Goal: Task Accomplishment & Management: Manage account settings

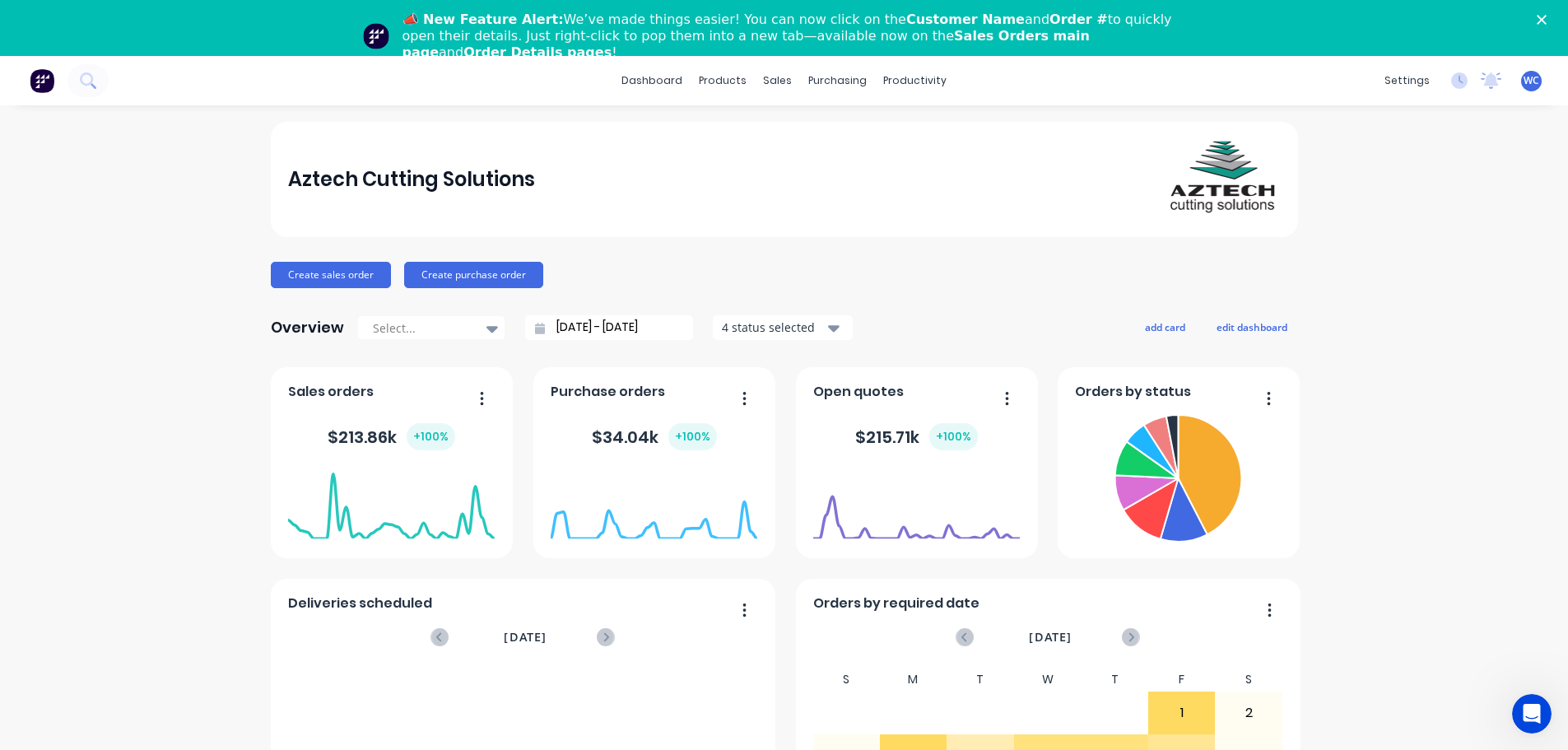
click at [1523, 80] on span "WC" at bounding box center [1531, 80] width 16 height 15
click at [1380, 263] on div "Sign out" at bounding box center [1392, 262] width 45 height 15
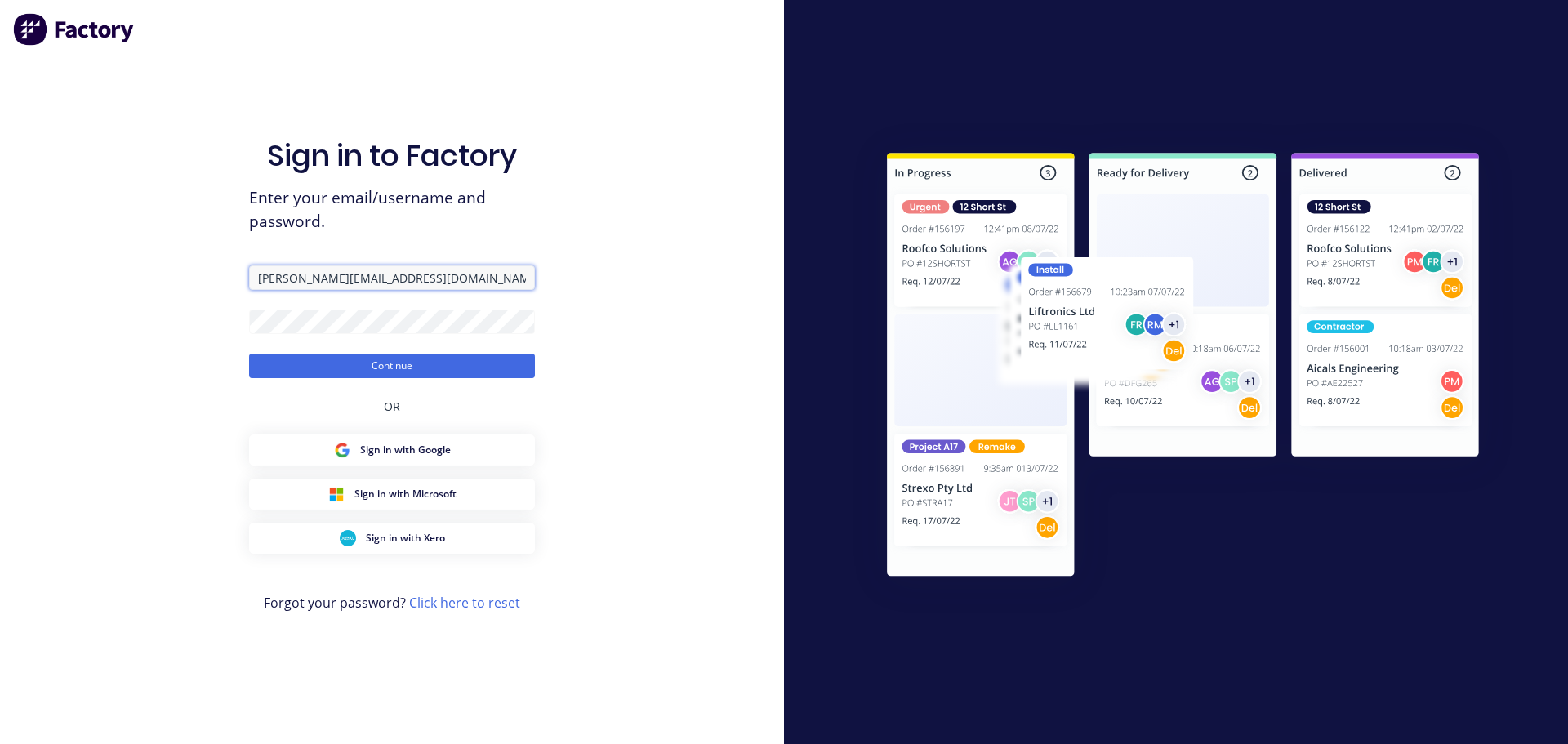
click at [310, 281] on input "[PERSON_NAME][EMAIL_ADDRESS][DOMAIN_NAME]" at bounding box center [392, 278] width 286 height 24
click at [297, 278] on input "[PERSON_NAME][EMAIL_ADDRESS][DOMAIN_NAME]" at bounding box center [392, 278] width 286 height 24
click at [439, 362] on button "Continue" at bounding box center [392, 365] width 286 height 24
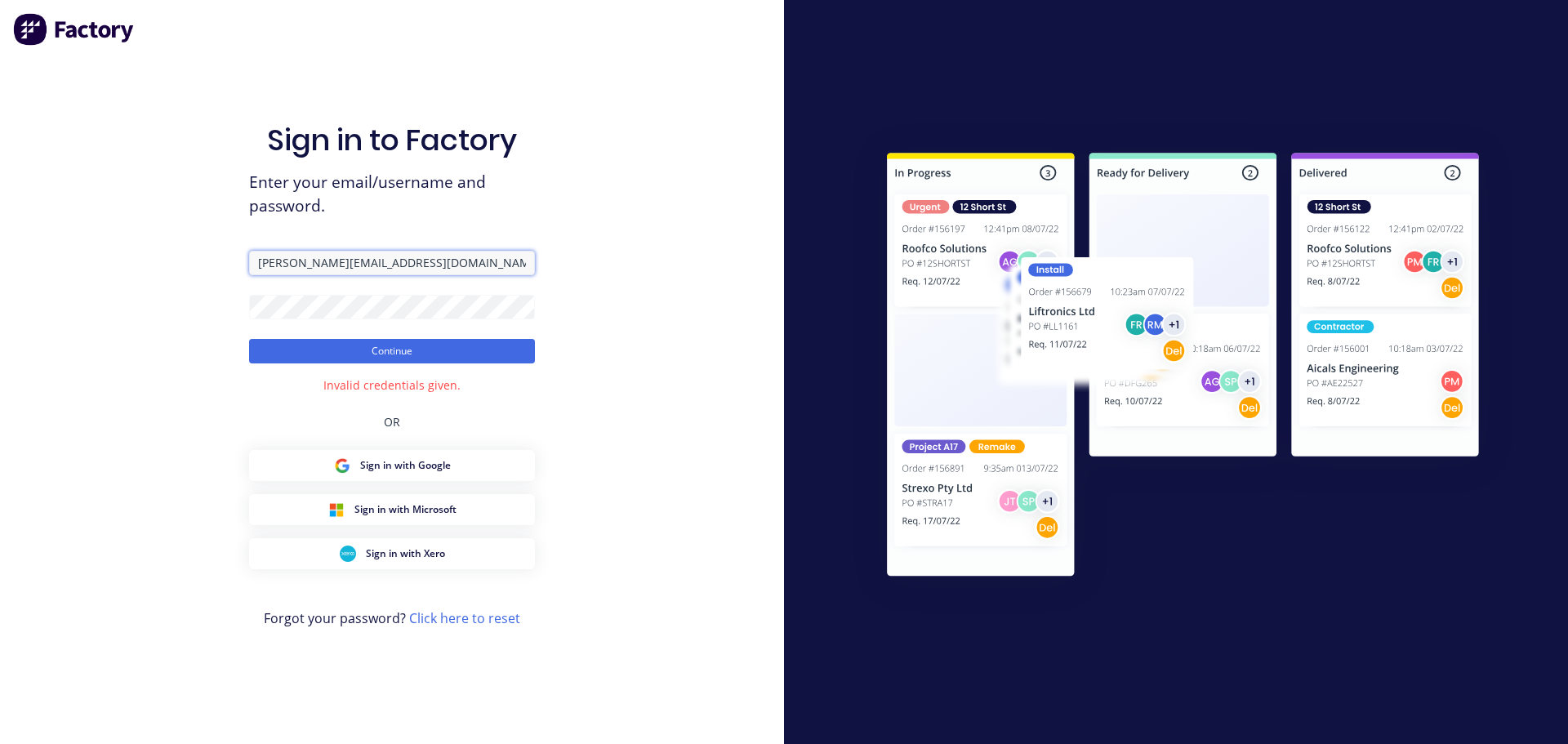
click at [412, 261] on input "[PERSON_NAME][EMAIL_ADDRESS][DOMAIN_NAME]" at bounding box center [392, 263] width 286 height 24
type input "warrick+aztechstone@aztechcuttingsolutions.com.au"
click at [384, 351] on button "Continue" at bounding box center [392, 351] width 286 height 24
click at [241, 303] on div "Sign in to Factory Enter your email/username and password. warrick+aztechstone@…" at bounding box center [392, 372] width 784 height 744
click at [249, 339] on button "Continue" at bounding box center [392, 351] width 286 height 24
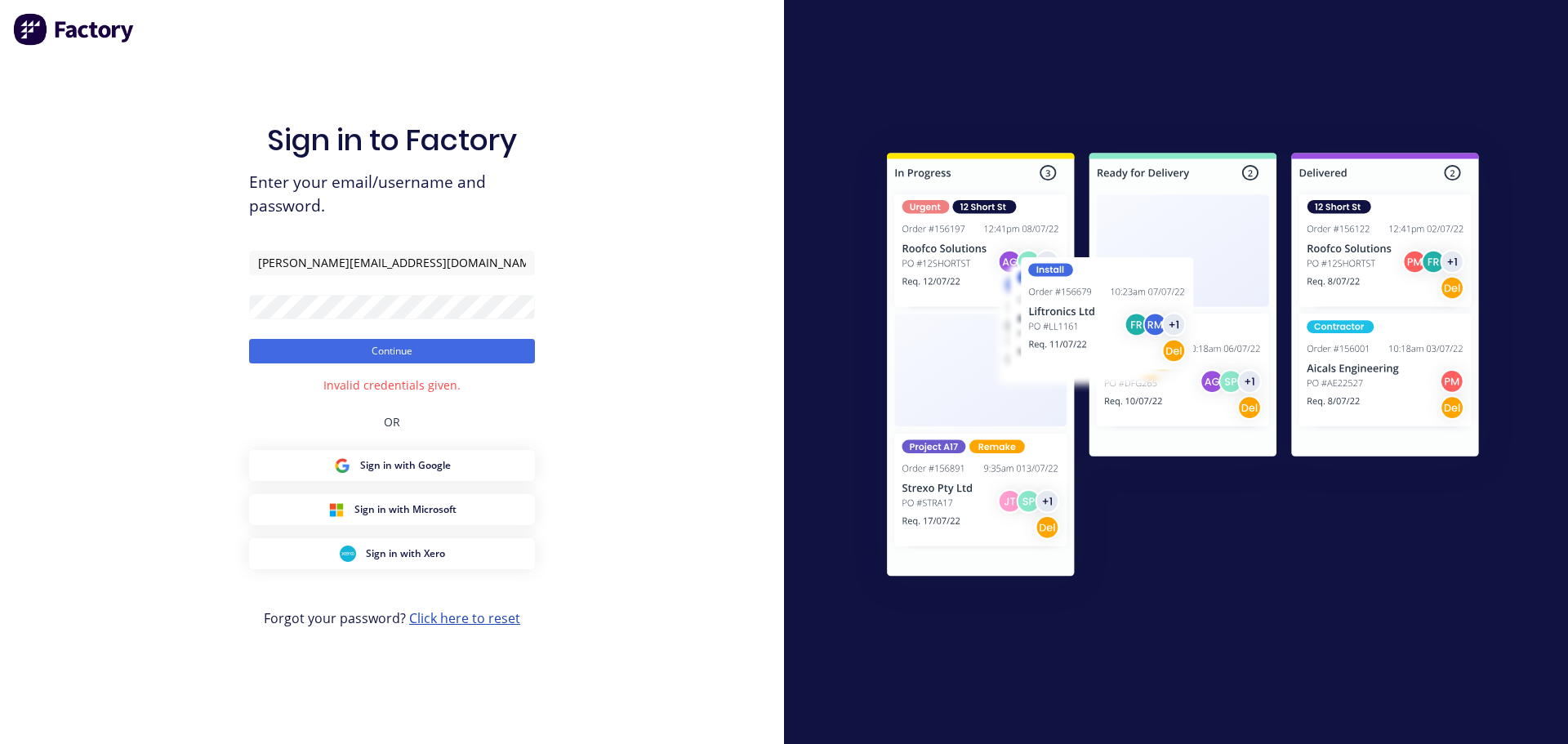
click at [478, 615] on link "Click here to reset" at bounding box center [465, 618] width 111 height 18
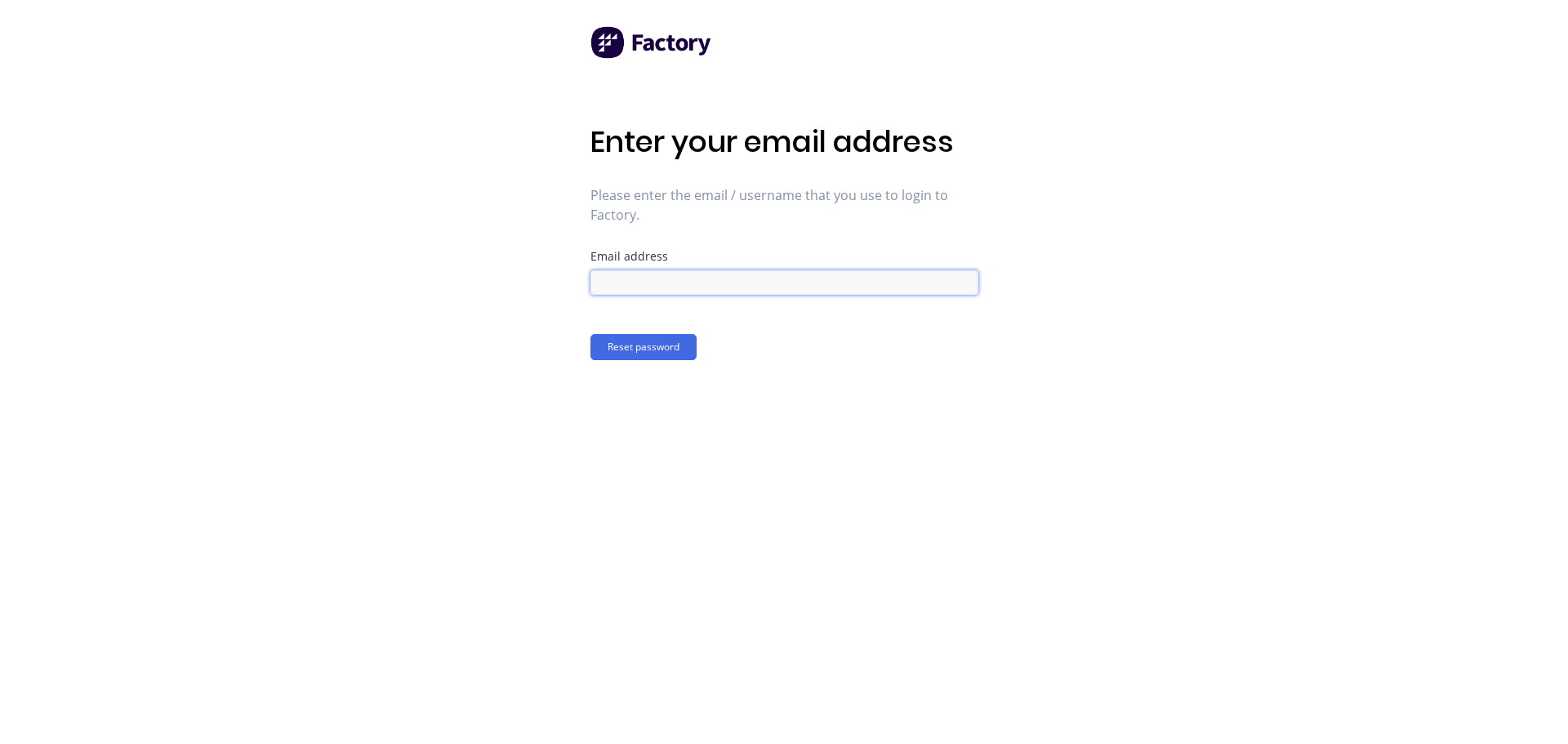
click at [639, 282] on input at bounding box center [784, 283] width 388 height 24
type input "[PERSON_NAME][EMAIL_ADDRESS][DOMAIN_NAME]"
click at [660, 342] on button "Reset password" at bounding box center [644, 348] width 106 height 26
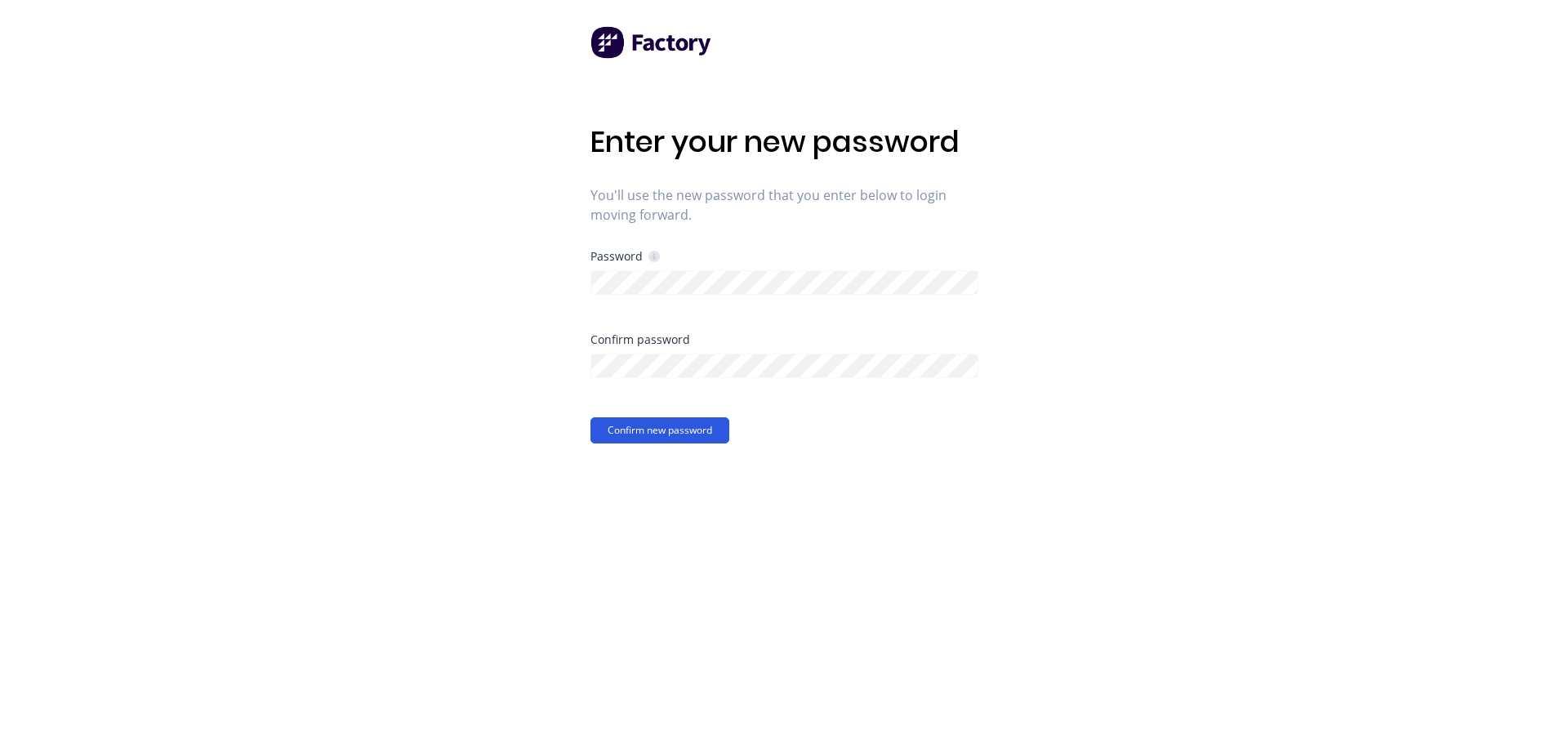
click at [629, 426] on button "Confirm new password" at bounding box center [660, 430] width 139 height 26
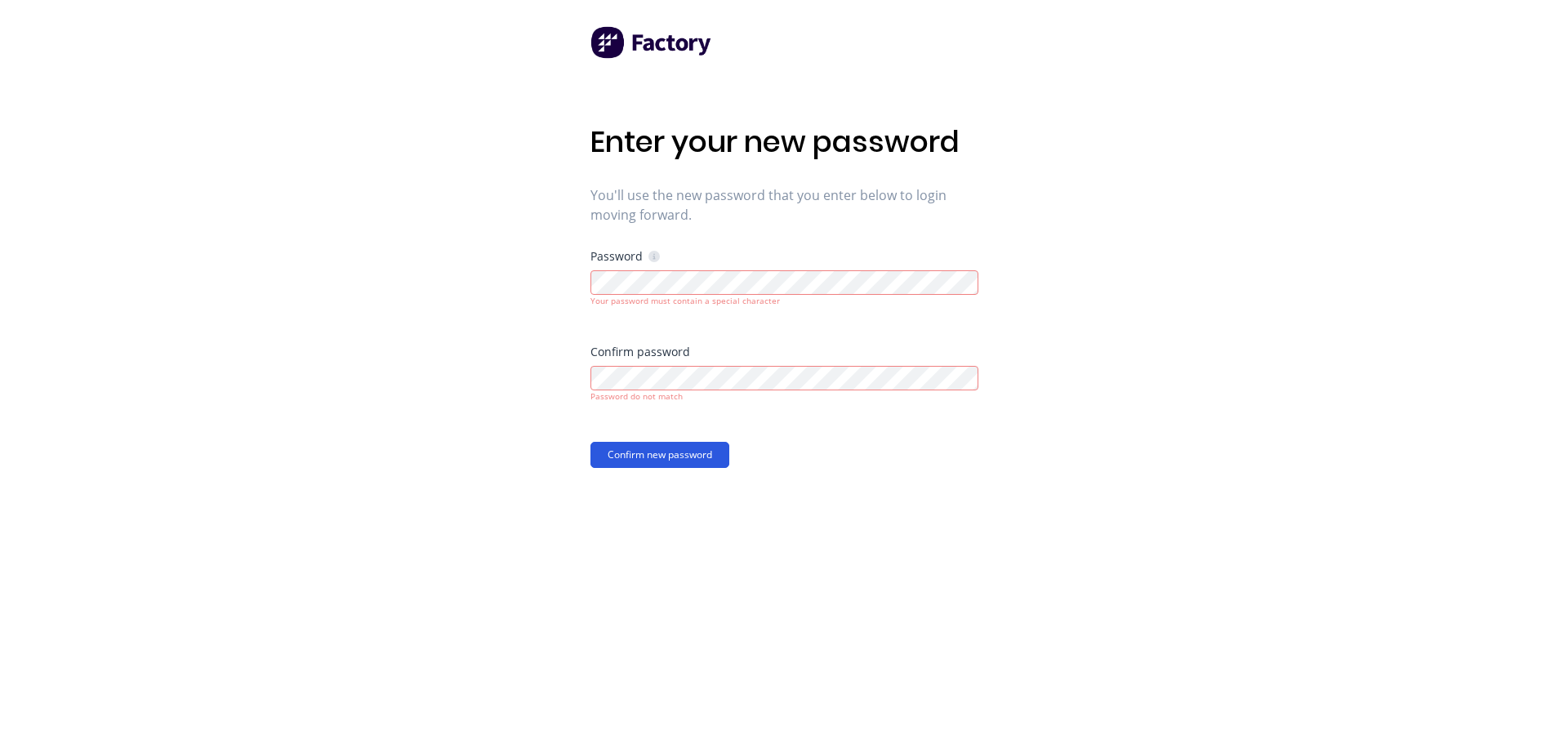
click at [652, 448] on button "Confirm new password" at bounding box center [660, 455] width 139 height 26
click at [586, 364] on div "Enter your new password You'll use the new password that you enter below to log…" at bounding box center [784, 372] width 1568 height 744
click at [591, 429] on button "Confirm new password" at bounding box center [660, 442] width 139 height 26
click at [647, 441] on button "Confirm new password" at bounding box center [660, 442] width 139 height 26
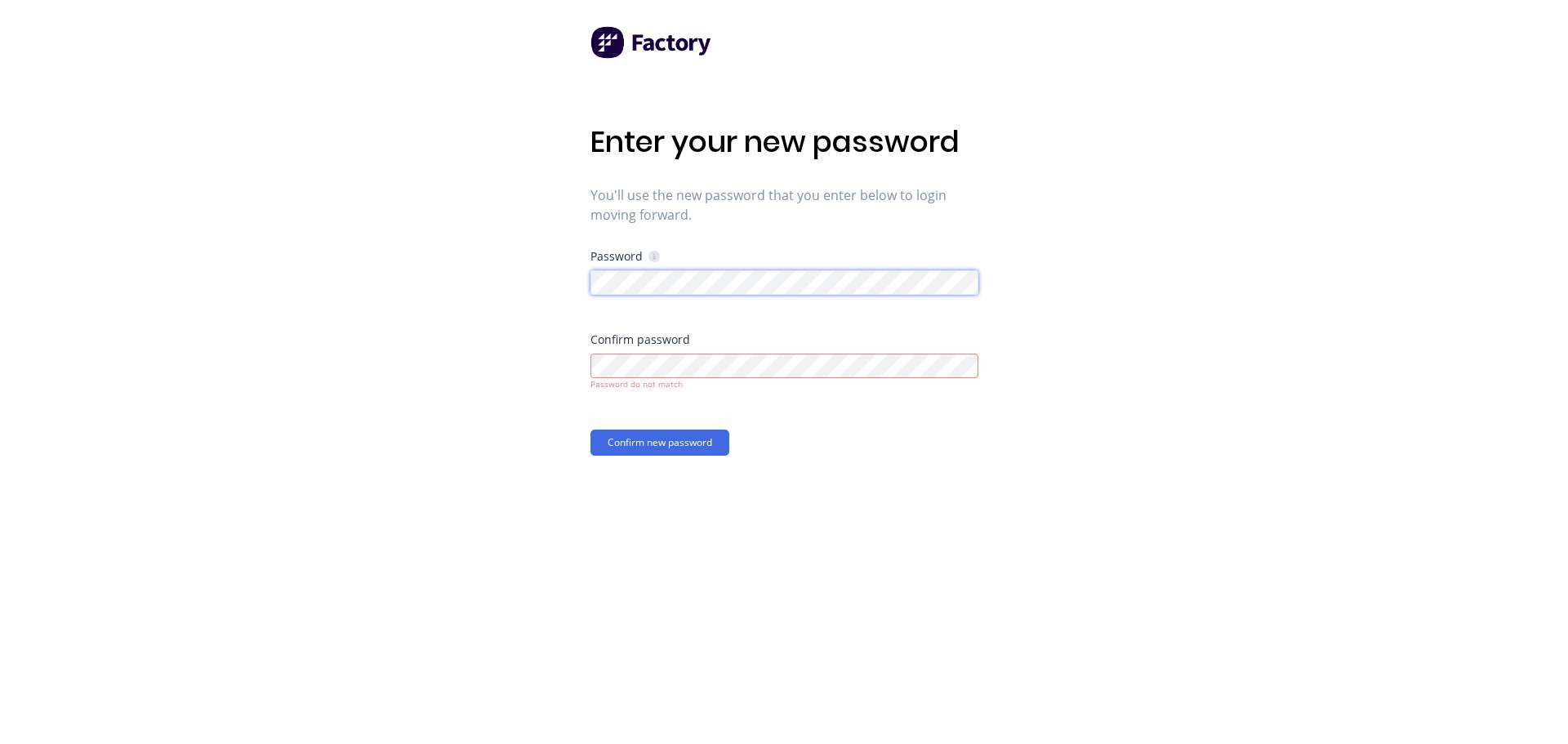
click at [526, 287] on div "Enter your new password You'll use the new password that you enter below to log…" at bounding box center [784, 372] width 1568 height 744
click at [559, 367] on div "Enter your new password You'll use the new password that you enter below to log…" at bounding box center [784, 372] width 1568 height 744
click at [591, 429] on button "Confirm new password" at bounding box center [660, 442] width 139 height 26
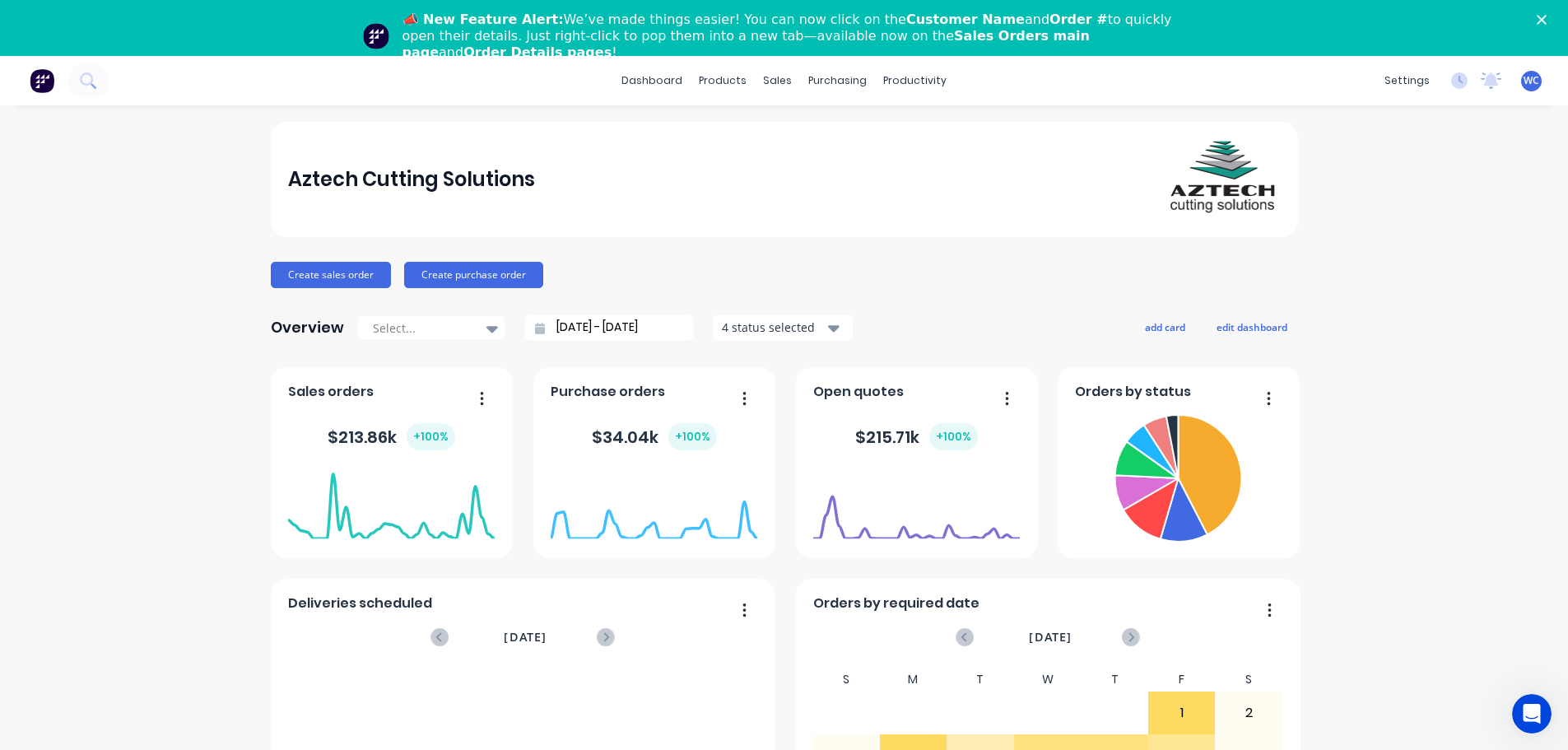
click at [1523, 85] on span "WC" at bounding box center [1531, 80] width 16 height 15
click at [1370, 259] on div "Sign out" at bounding box center [1392, 262] width 45 height 15
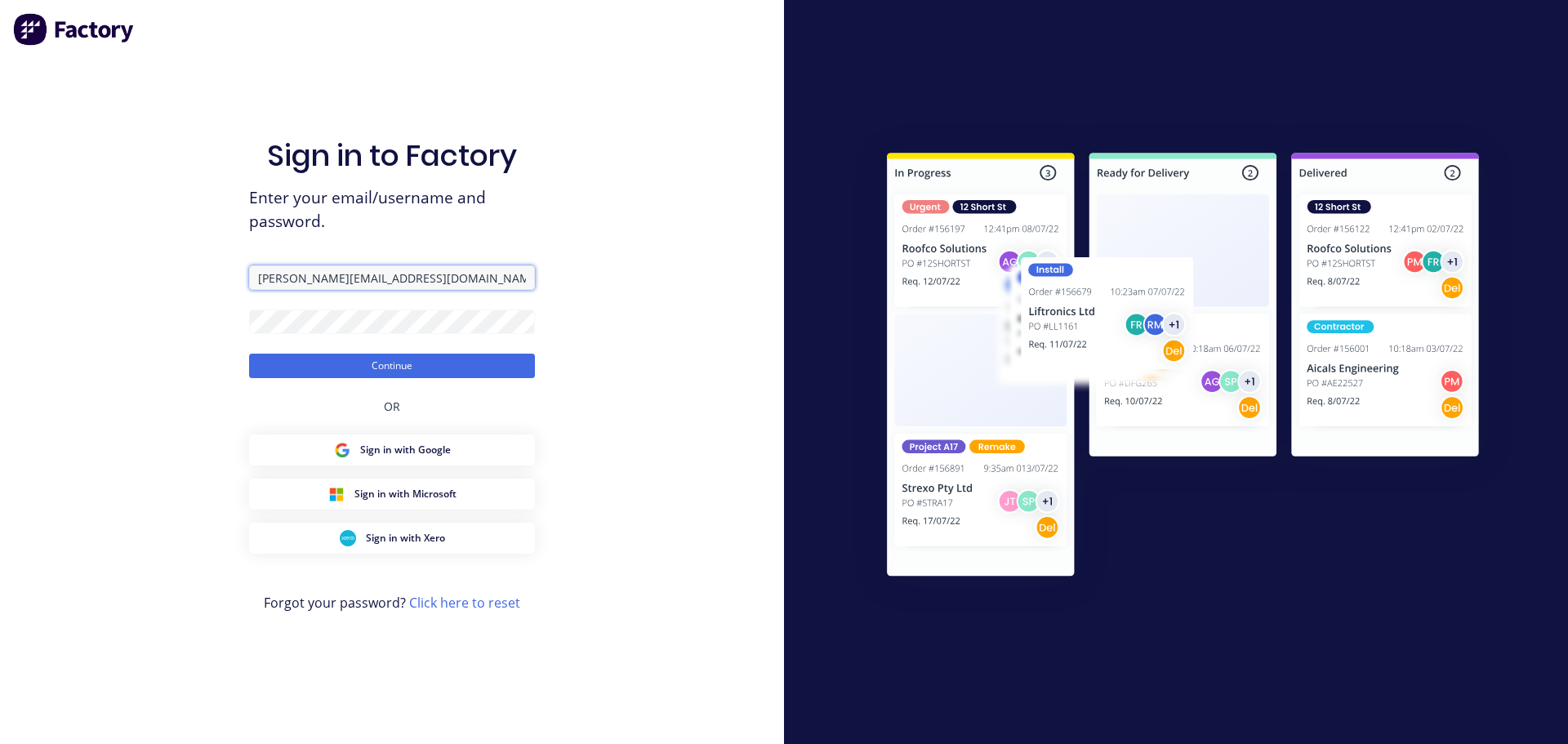
click at [297, 276] on input "[PERSON_NAME][EMAIL_ADDRESS][DOMAIN_NAME]" at bounding box center [392, 278] width 286 height 24
type input "[PERSON_NAME][EMAIL_ADDRESS][DOMAIN_NAME]"
click at [199, 322] on div "Sign in to Factory Enter your email/username and password. [PERSON_NAME][EMAIL_…" at bounding box center [392, 372] width 784 height 744
click at [249, 353] on button "Continue" at bounding box center [392, 365] width 286 height 24
